Goal: Find specific page/section: Find specific page/section

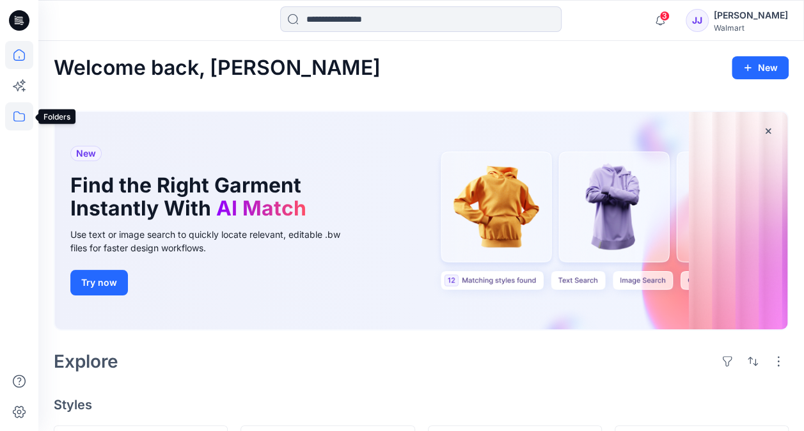
click at [16, 120] on icon at bounding box center [19, 116] width 28 height 28
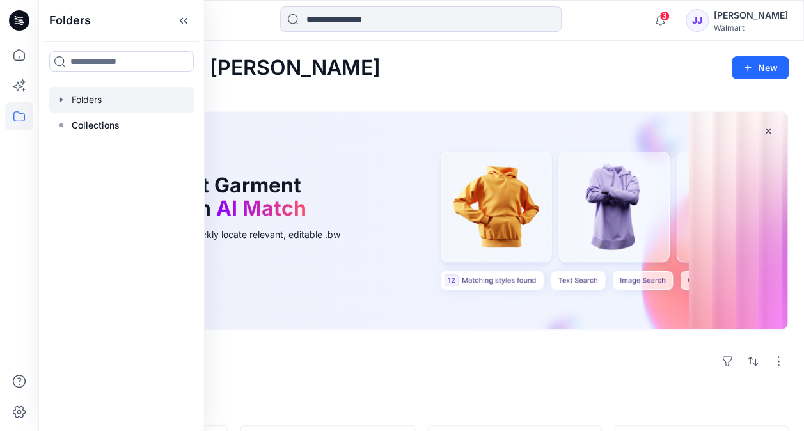
click at [96, 107] on div at bounding box center [122, 100] width 146 height 26
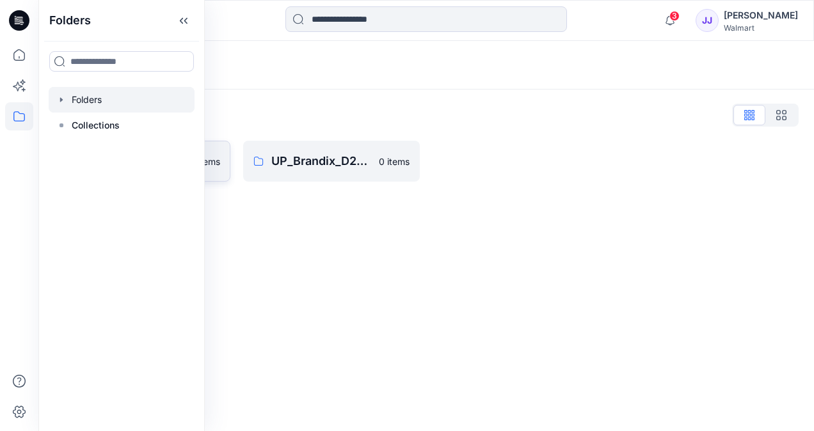
click at [226, 180] on link "UP_Brandix_D23_Men's Basics 0 items" at bounding box center [142, 161] width 177 height 41
